Goal: Information Seeking & Learning: Learn about a topic

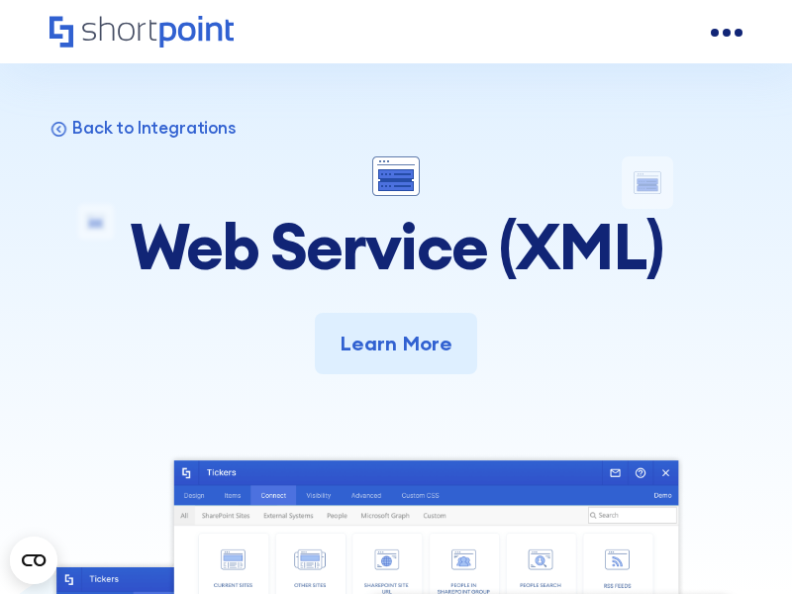
scroll to position [9406, 0]
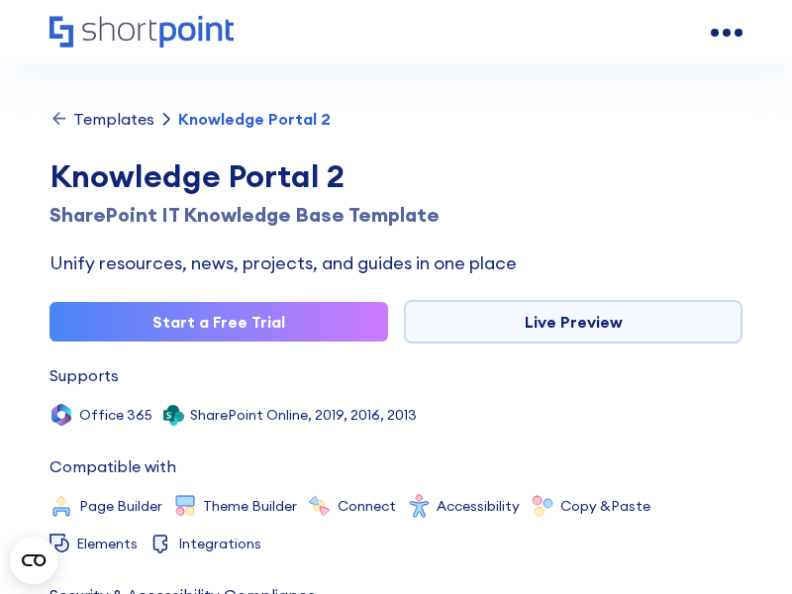
scroll to position [10842, 0]
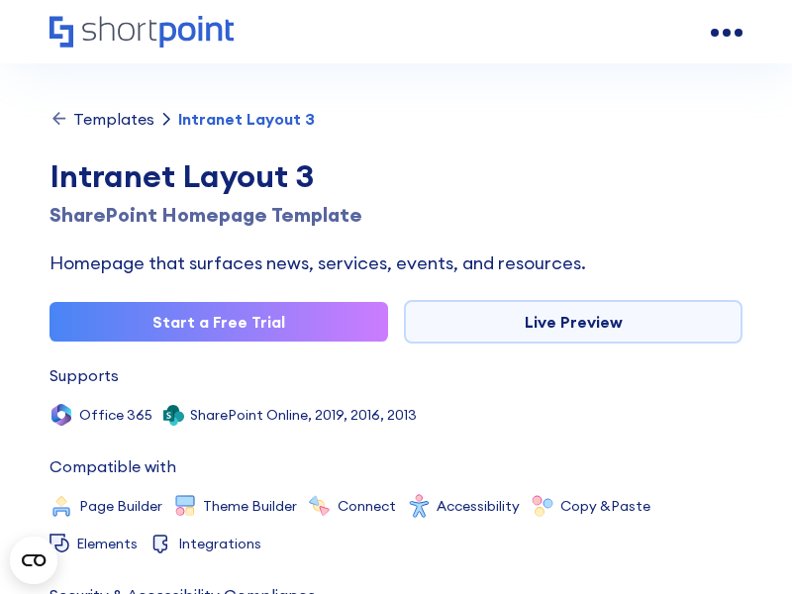
scroll to position [10931, 0]
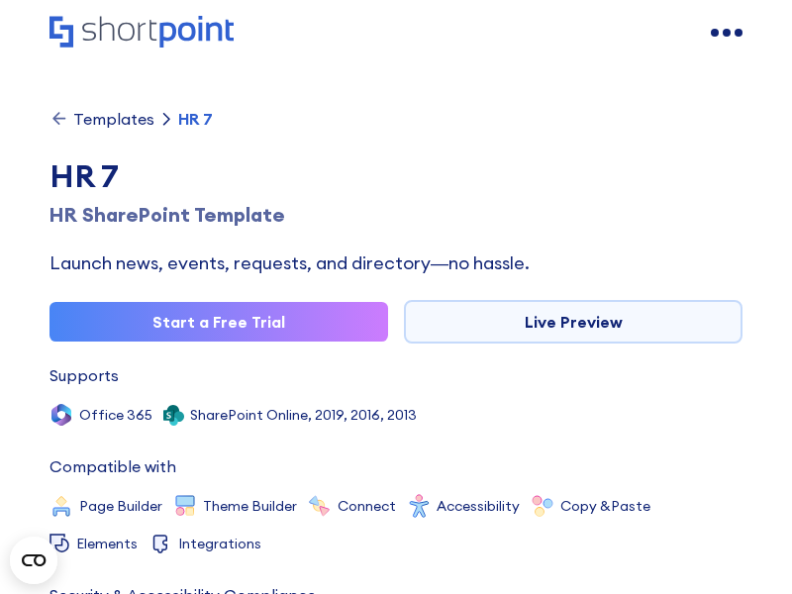
scroll to position [10945, 0]
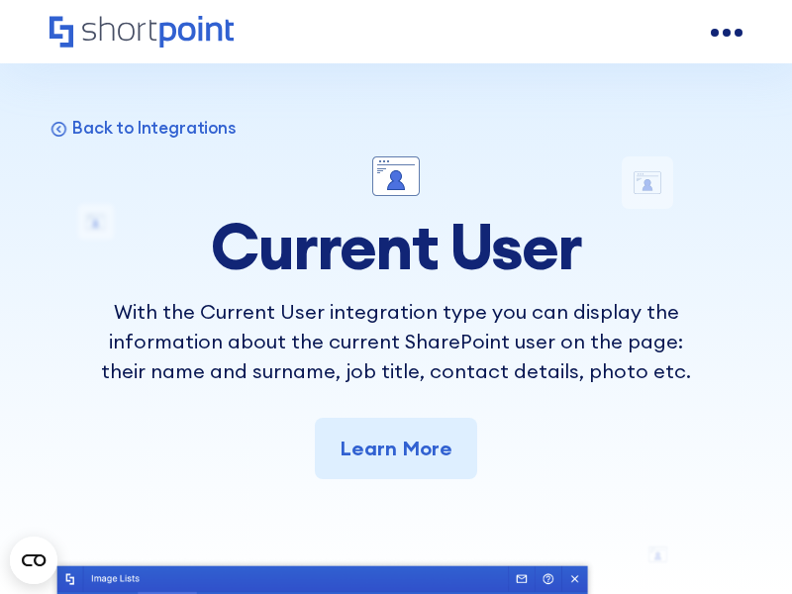
scroll to position [9847, 0]
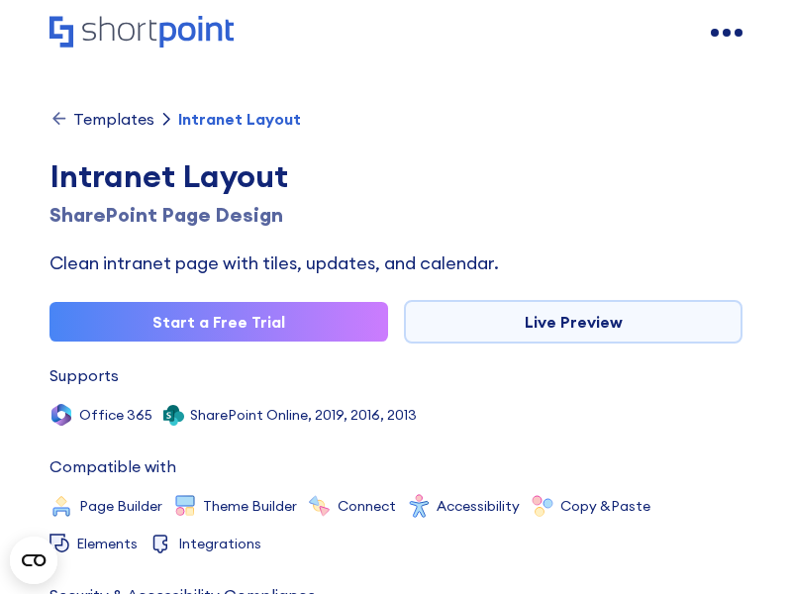
scroll to position [10891, 0]
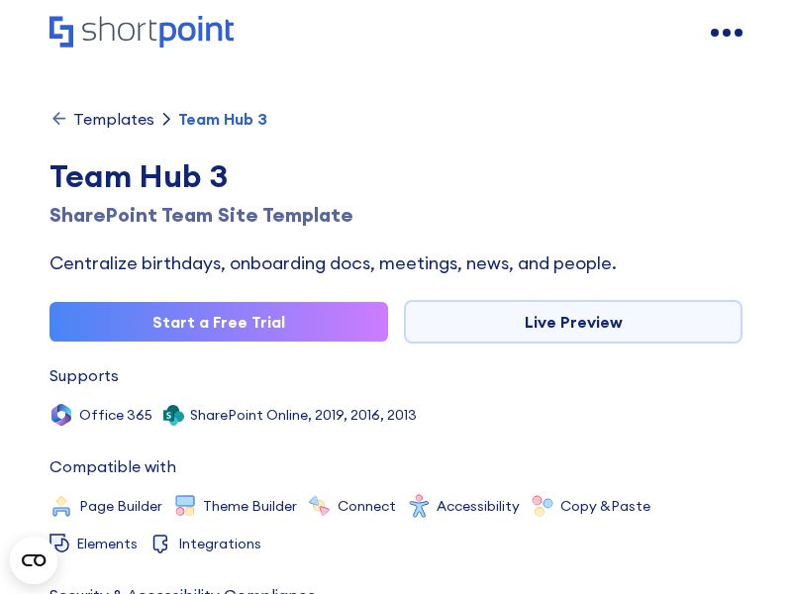
scroll to position [10909, 0]
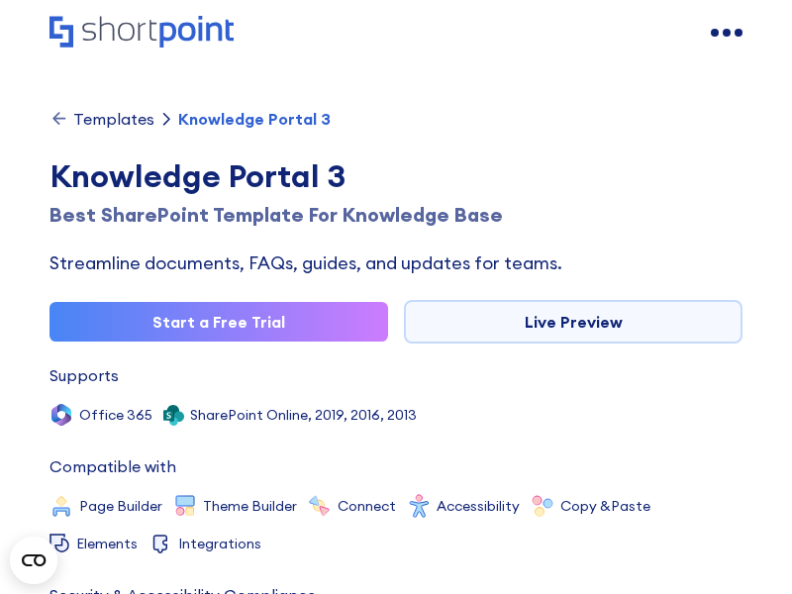
scroll to position [10953, 0]
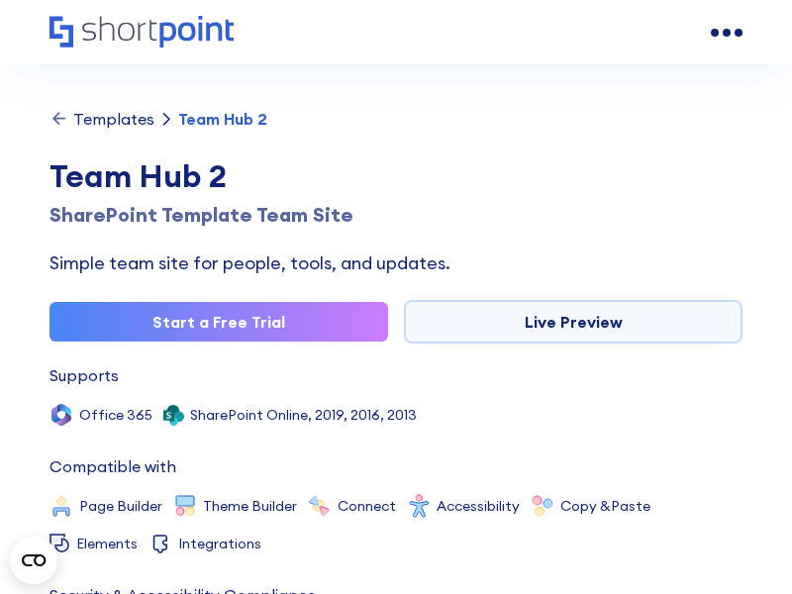
scroll to position [10784, 0]
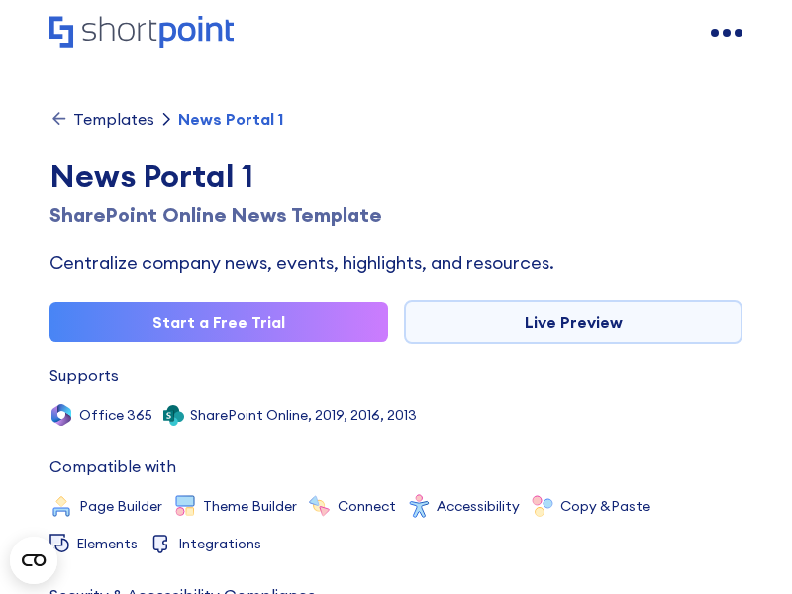
scroll to position [10895, 0]
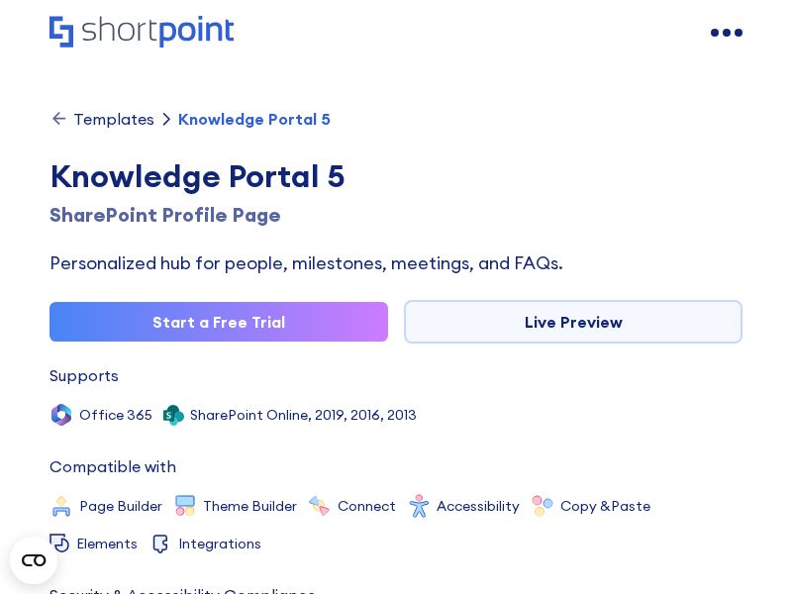
scroll to position [10717, 0]
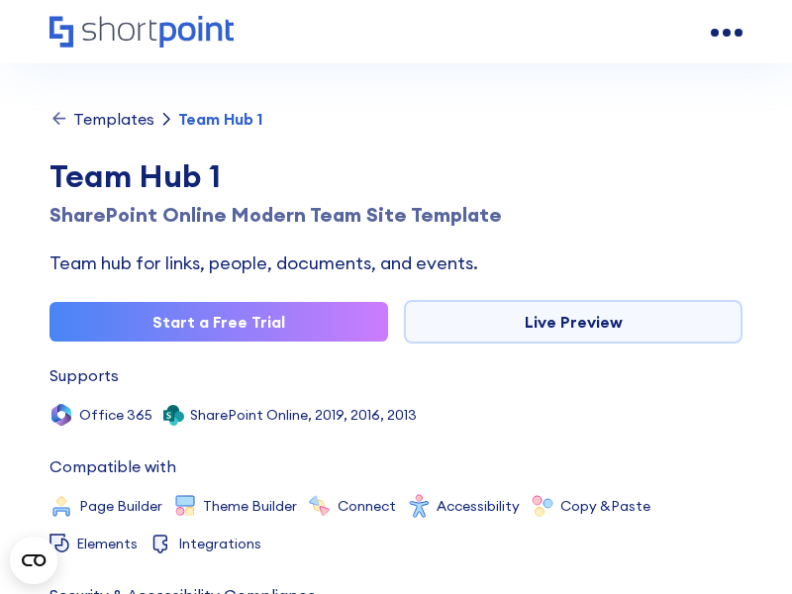
scroll to position [10984, 0]
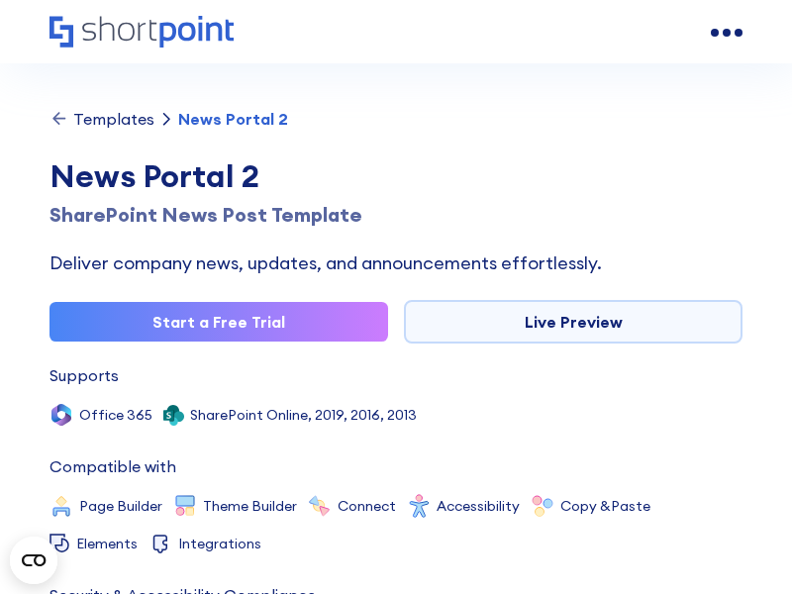
scroll to position [10802, 0]
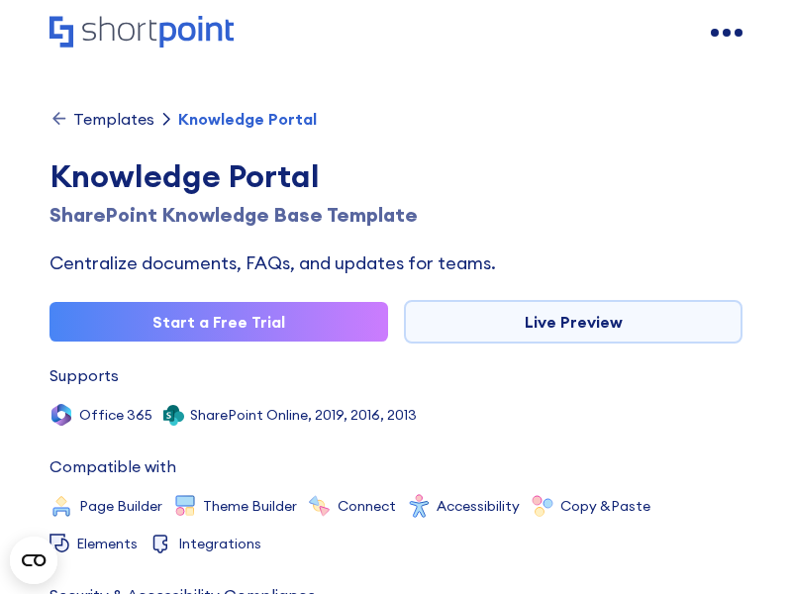
scroll to position [10931, 0]
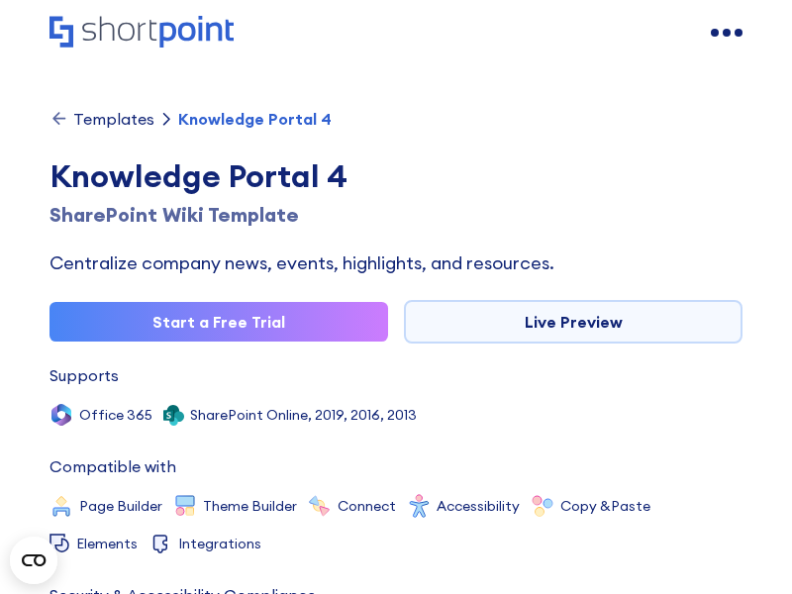
scroll to position [10980, 0]
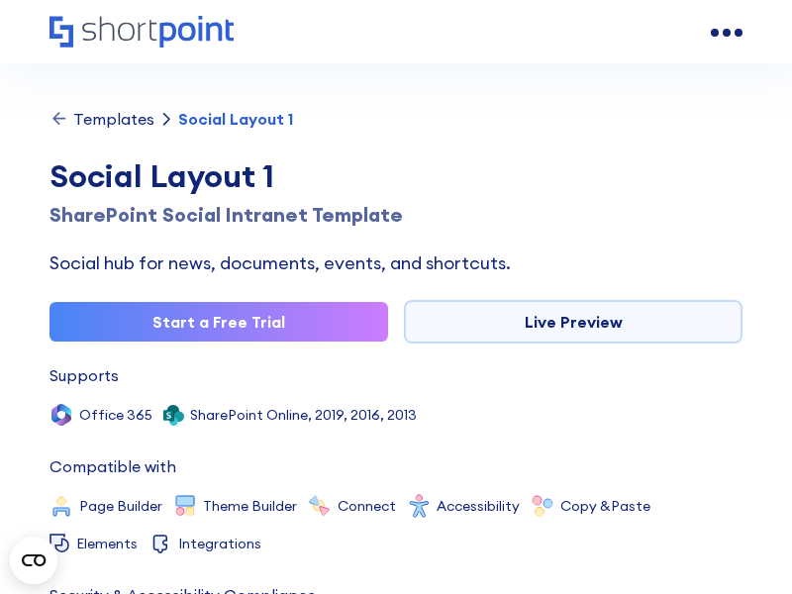
scroll to position [10820, 0]
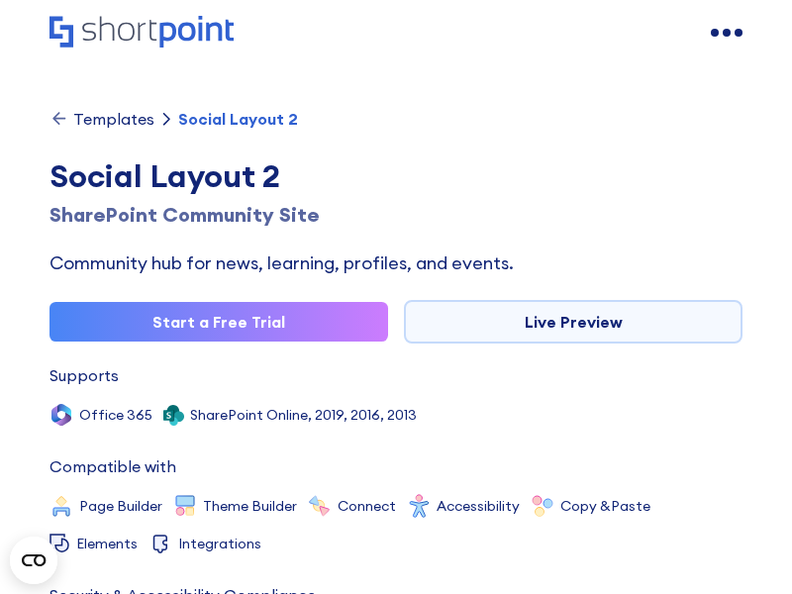
scroll to position [10891, 0]
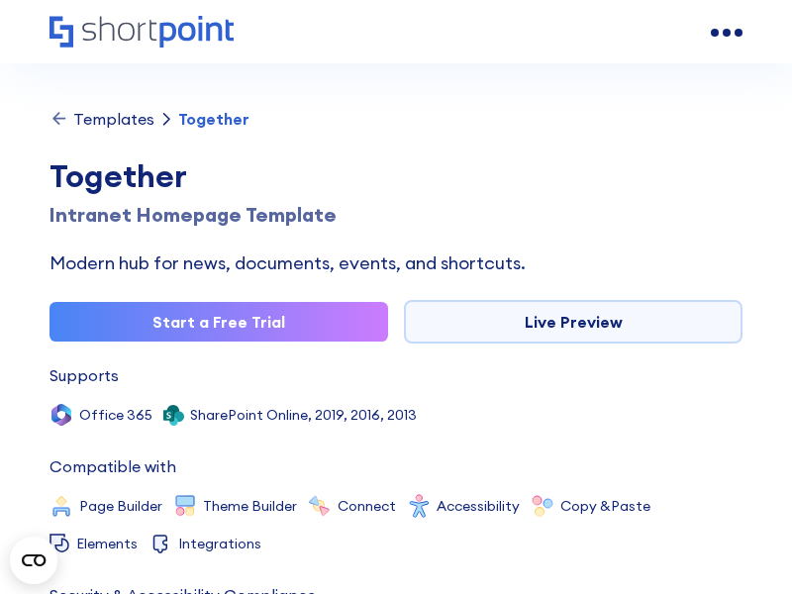
scroll to position [10874, 0]
